Goal: Information Seeking & Learning: Learn about a topic

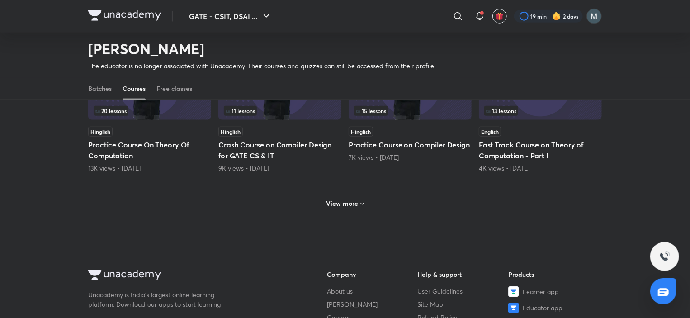
scroll to position [403, 0]
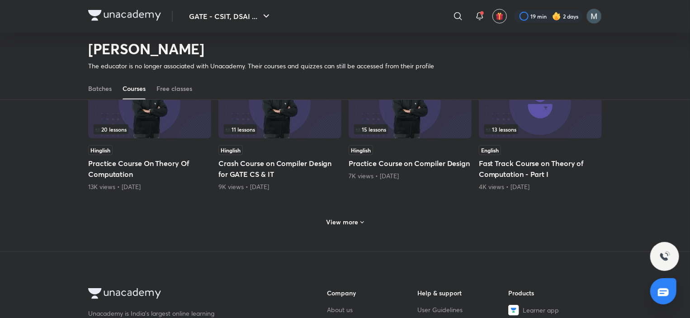
click at [335, 221] on h6 "View more" at bounding box center [343, 222] width 32 height 9
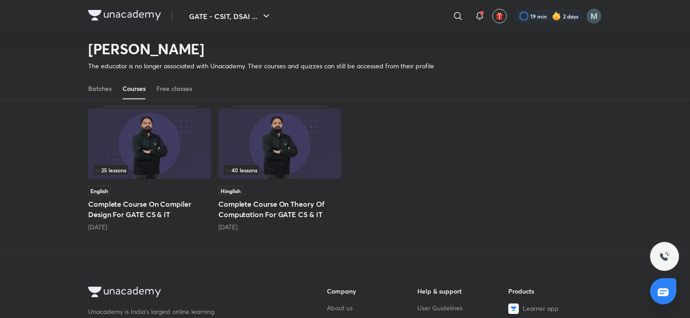
scroll to position [650, 0]
click at [305, 153] on img at bounding box center [279, 144] width 123 height 71
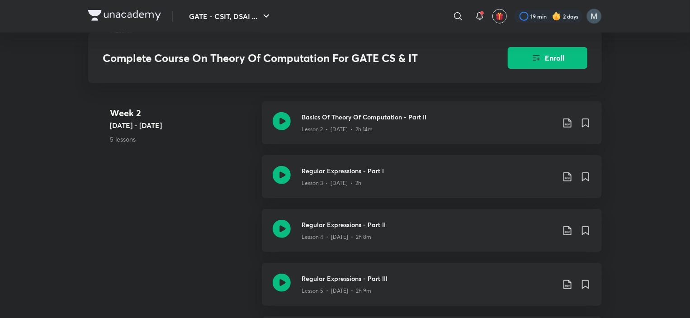
scroll to position [336, 0]
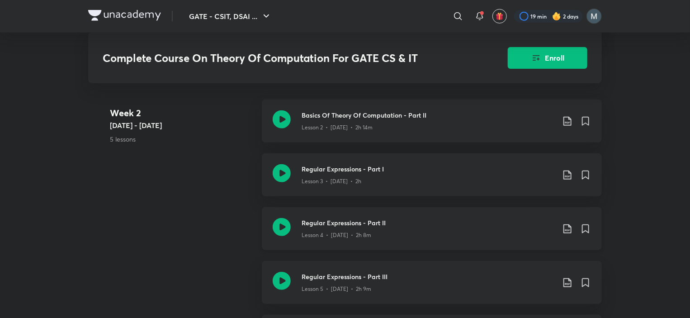
click at [280, 221] on icon at bounding box center [282, 227] width 18 height 18
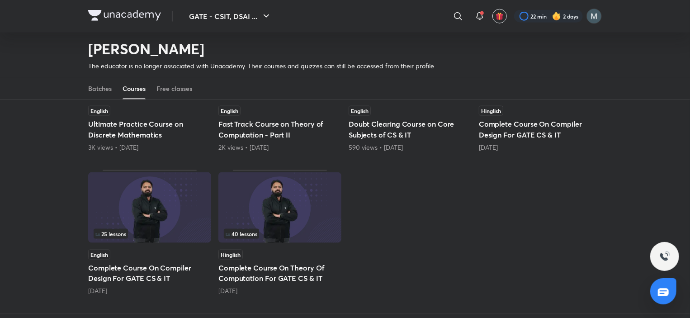
scroll to position [586, 0]
click at [304, 205] on img at bounding box center [279, 208] width 123 height 71
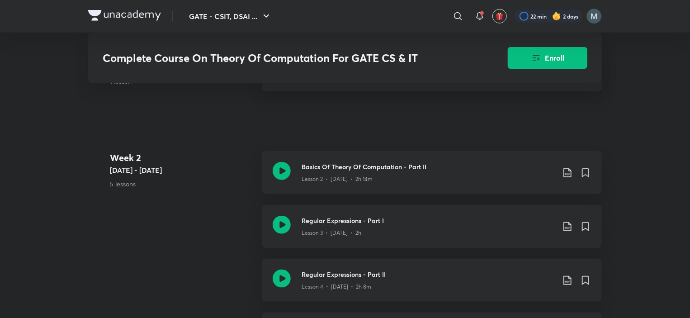
scroll to position [407, 0]
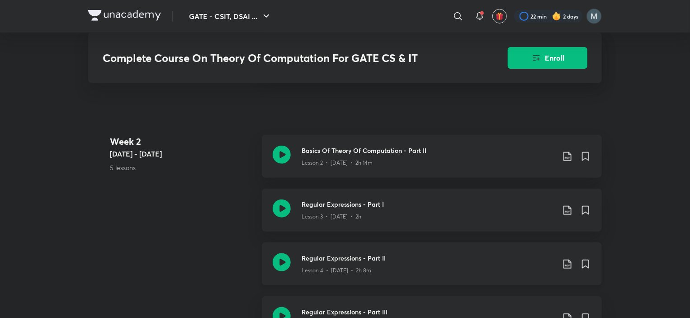
click at [284, 256] on icon at bounding box center [282, 262] width 18 height 18
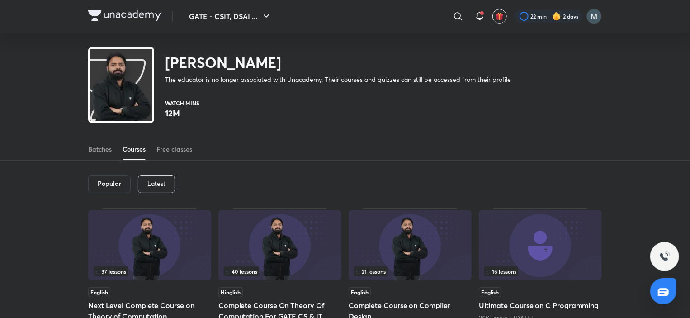
click at [165, 187] on p "Latest" at bounding box center [156, 183] width 18 height 7
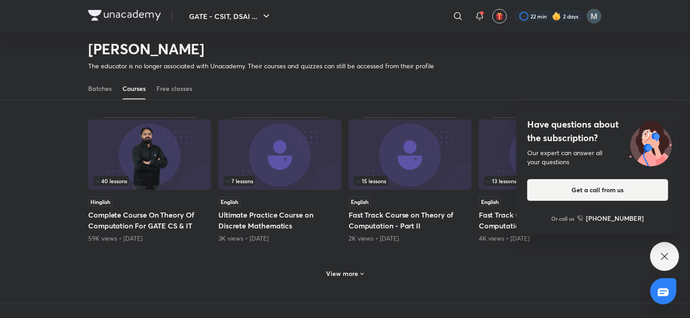
scroll to position [401, 0]
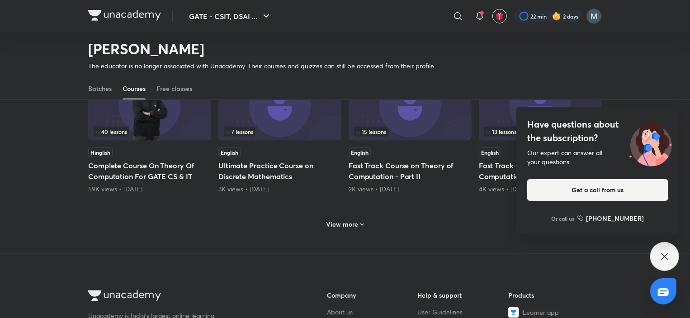
click at [345, 226] on h6 "View more" at bounding box center [343, 224] width 32 height 9
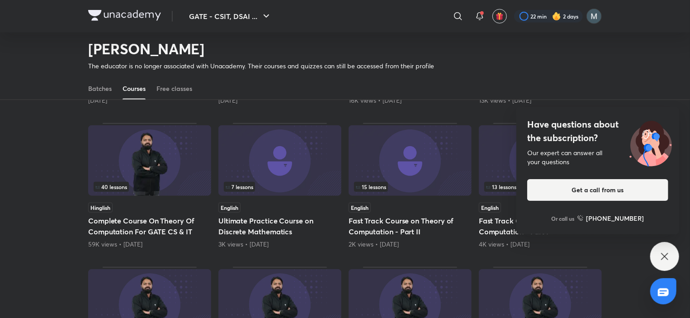
scroll to position [310, 0]
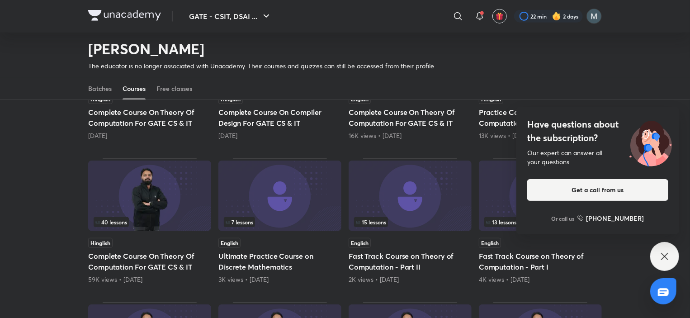
click at [140, 260] on h5 "Complete Course On Theory Of Computation For GATE CS & IT" at bounding box center [149, 262] width 123 height 22
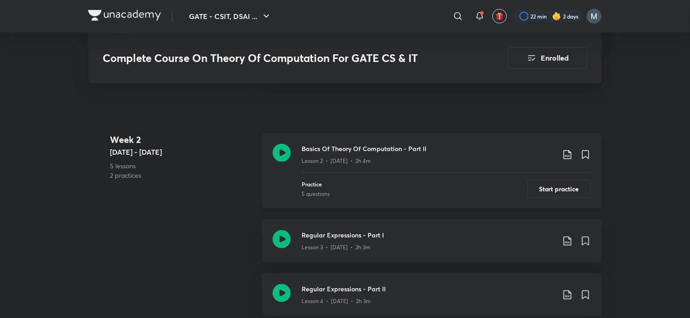
scroll to position [559, 0]
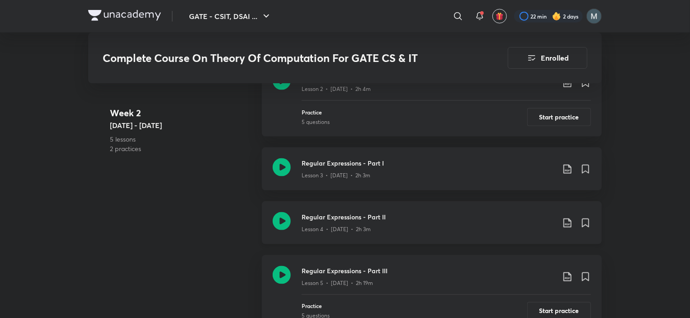
click at [289, 212] on icon at bounding box center [282, 221] width 18 height 18
